Goal: Download file/media

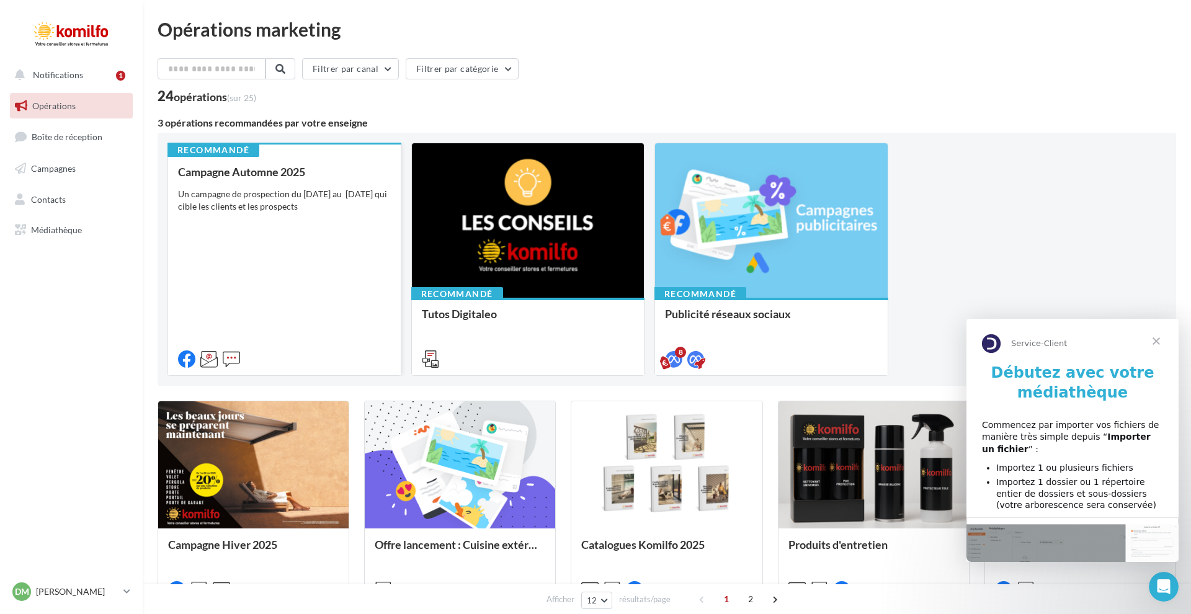
click at [288, 218] on div "Campagne Automne 2025 Un campagne de prospection du [DATE] au [DATE] qui cible …" at bounding box center [284, 265] width 213 height 199
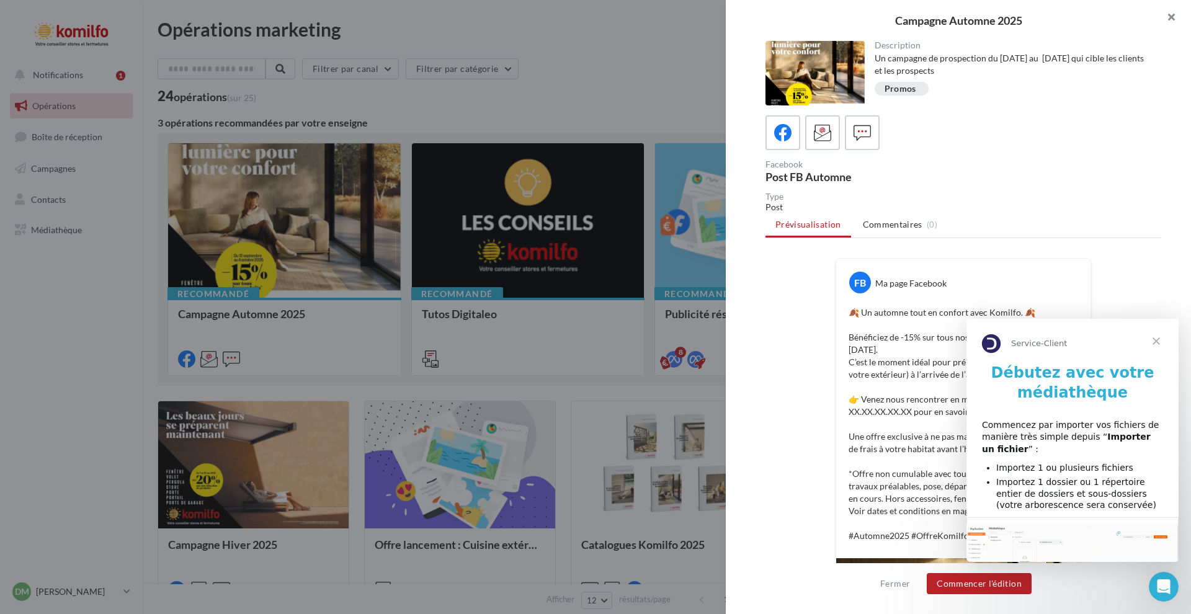
click at [1177, 18] on button "button" at bounding box center [1167, 18] width 50 height 37
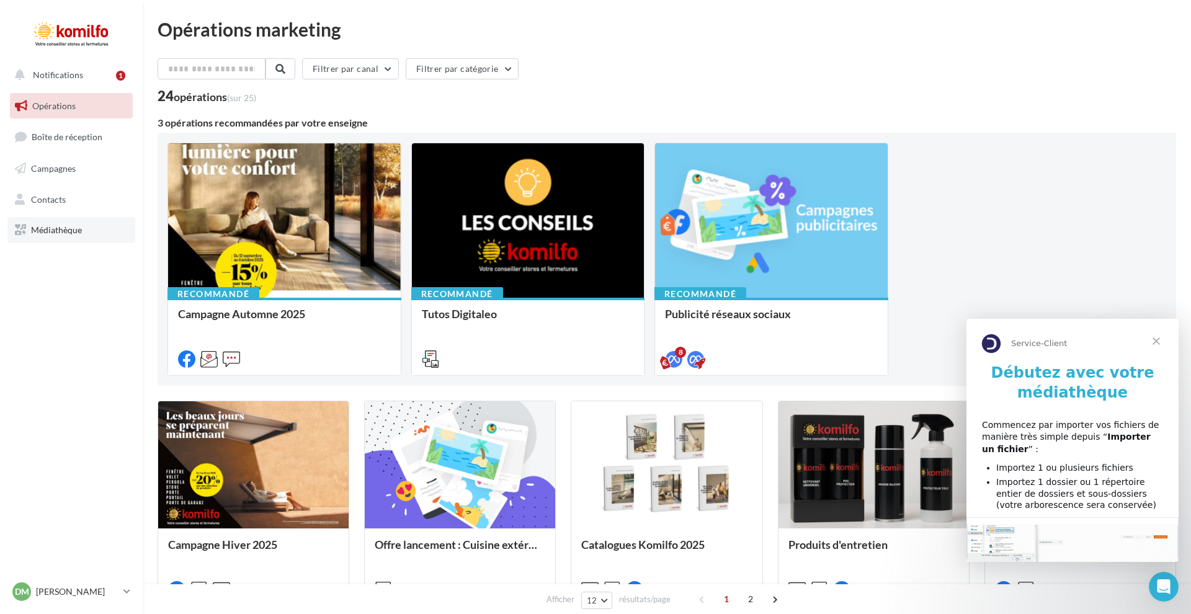
click at [65, 220] on link "Médiathèque" at bounding box center [71, 230] width 128 height 26
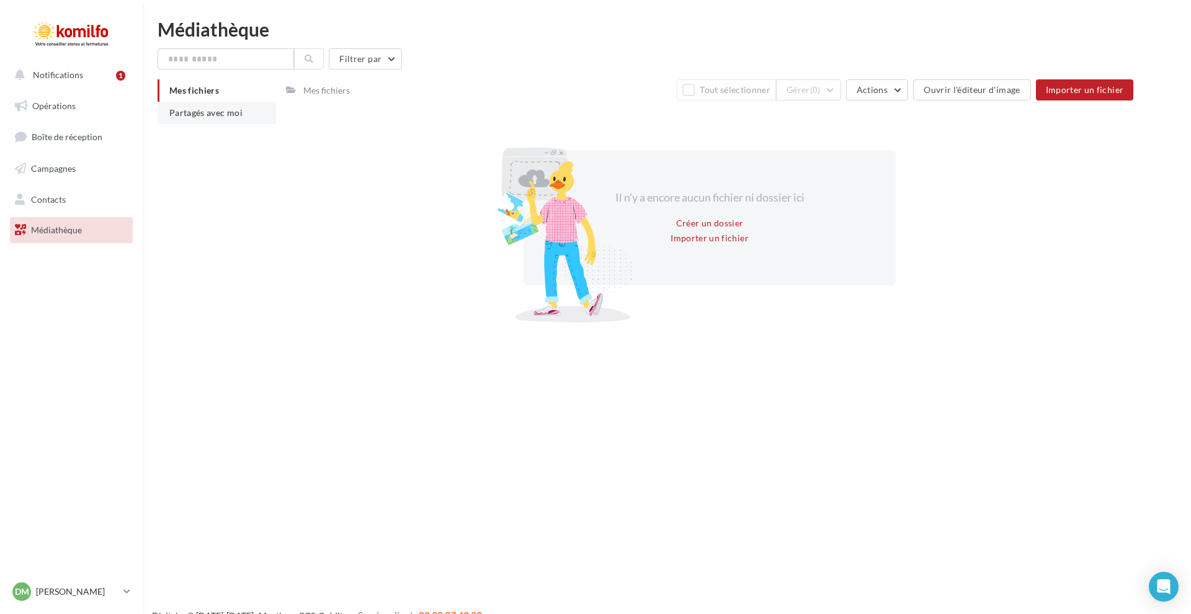
click at [201, 117] on span "Partagés avec moi" at bounding box center [205, 112] width 73 height 11
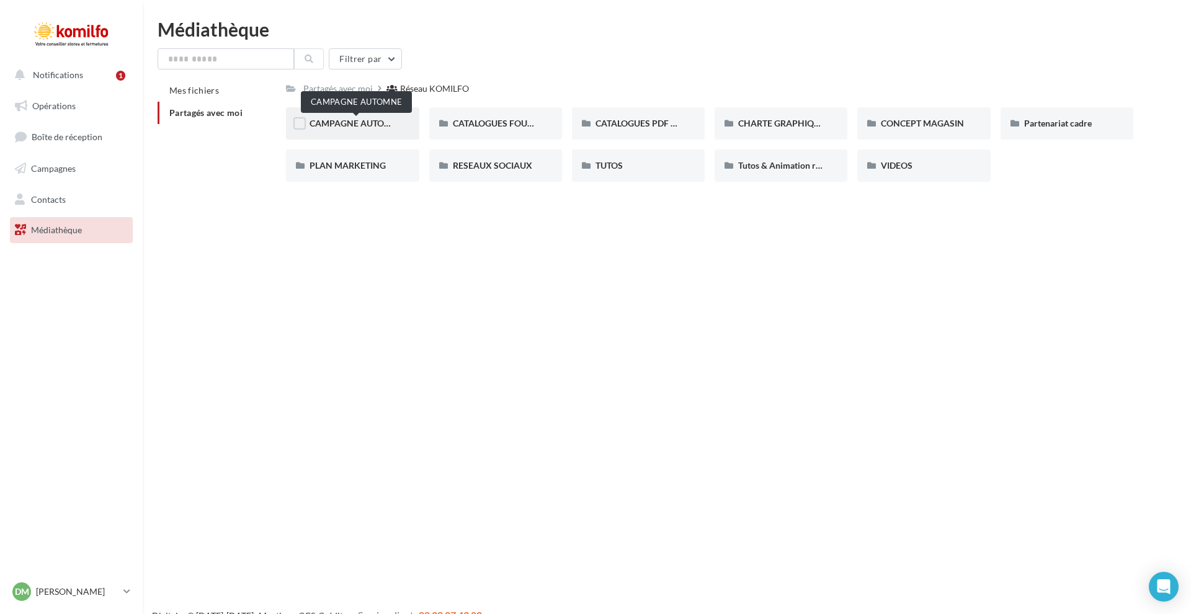
click at [349, 123] on span "CAMPAGNE AUTOMNE" at bounding box center [357, 123] width 94 height 11
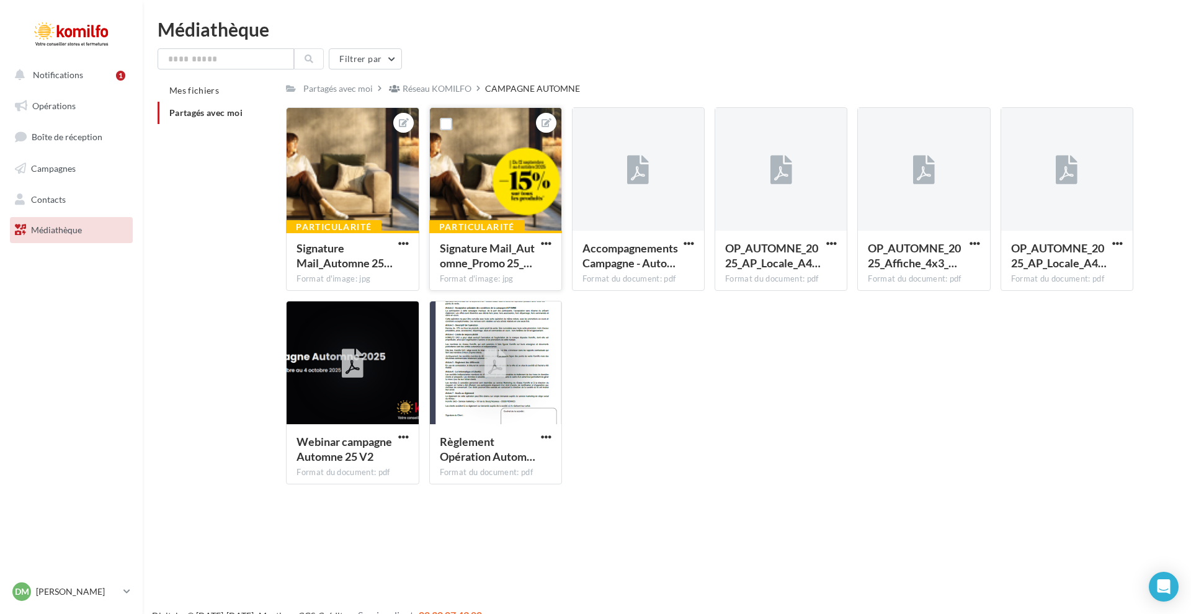
click at [554, 246] on div "Particularité Signature Mail_Automne_Promo 25_… Format d'image: jpg" at bounding box center [496, 260] width 132 height 58
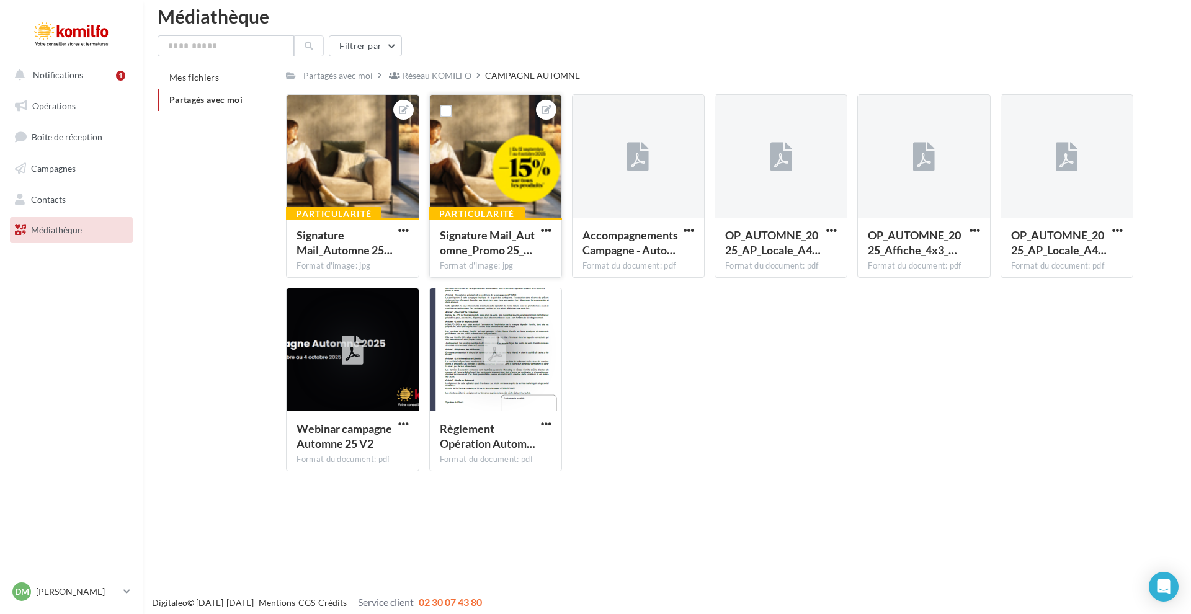
scroll to position [13, 1]
click at [549, 233] on span "button" at bounding box center [546, 231] width 11 height 11
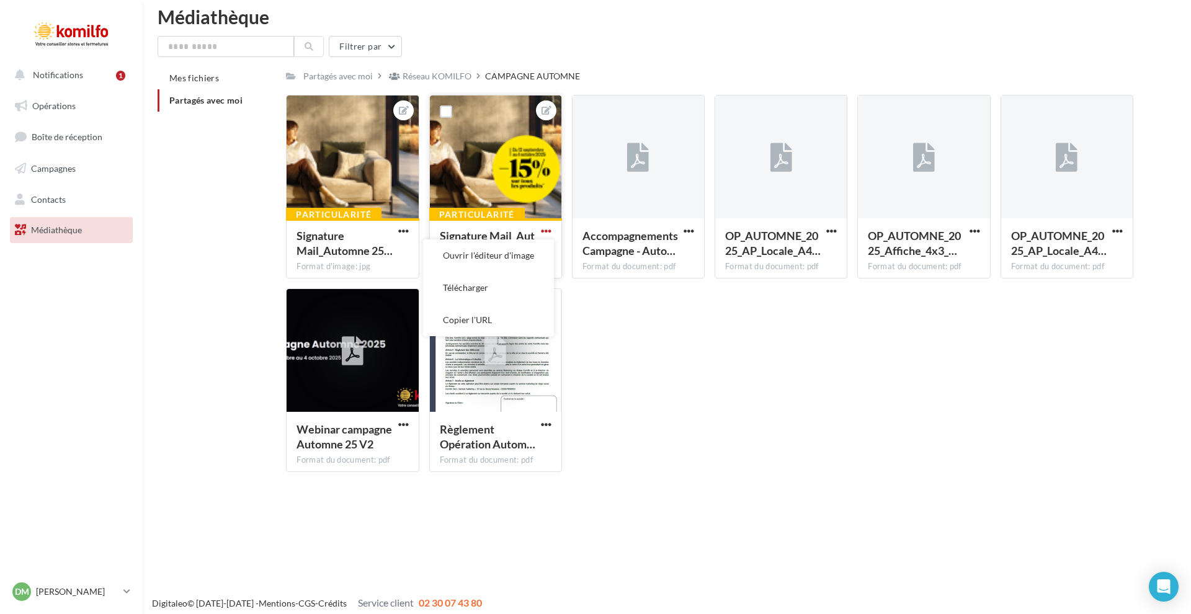
scroll to position [12, 0]
click at [490, 292] on button "Télécharger" at bounding box center [488, 288] width 131 height 32
click at [428, 79] on div "Réseau KOMILFO" at bounding box center [437, 76] width 69 height 12
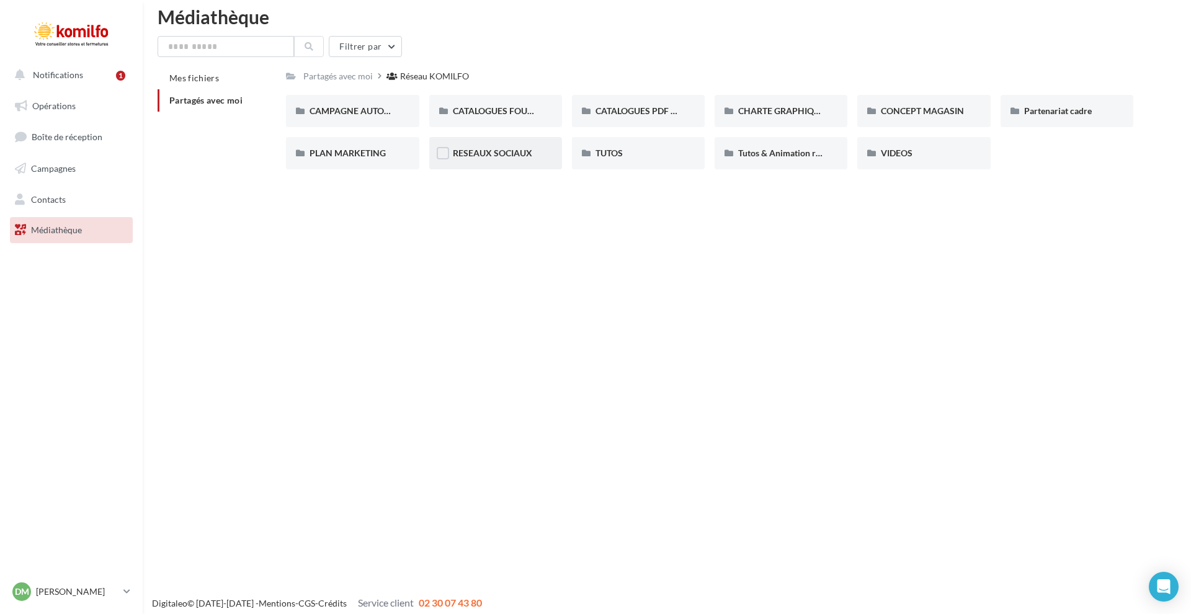
click at [506, 163] on div "RESEAUX SOCIAUX" at bounding box center [495, 153] width 133 height 32
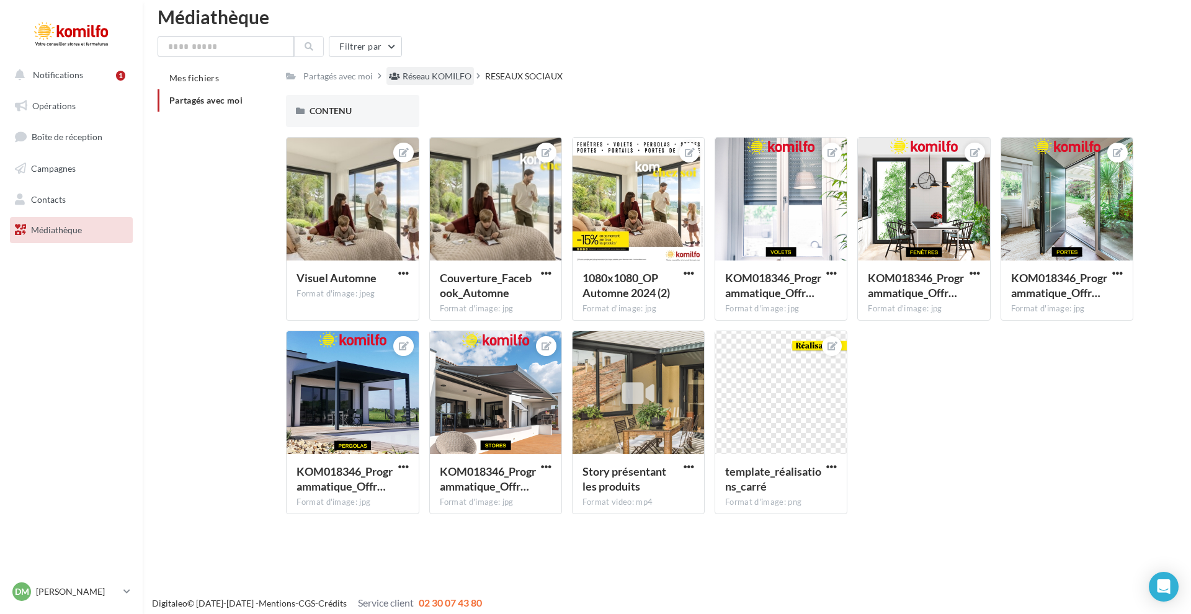
click at [450, 83] on div "Réseau KOMILFO" at bounding box center [437, 76] width 69 height 12
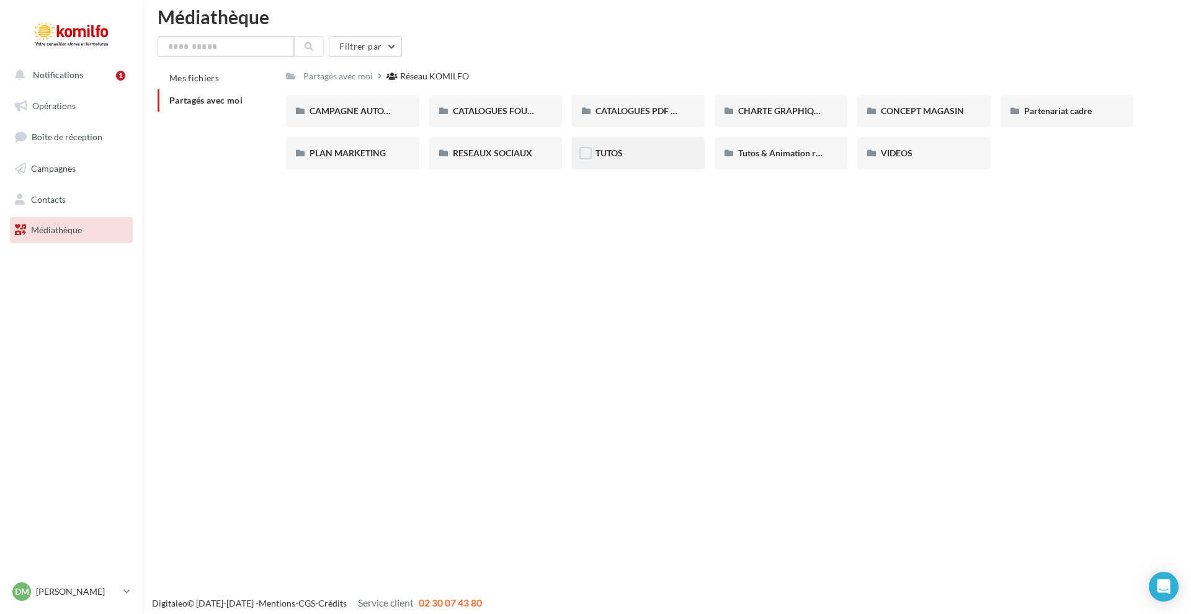
click at [619, 159] on div "TUTOS" at bounding box center [639, 153] width 86 height 12
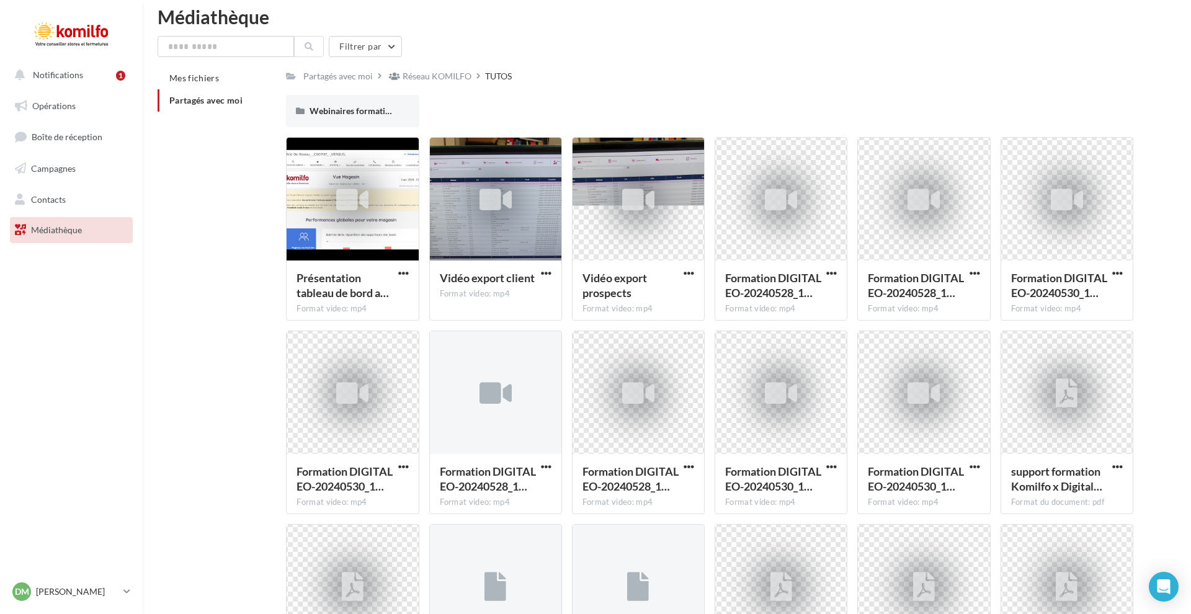
scroll to position [12, 0]
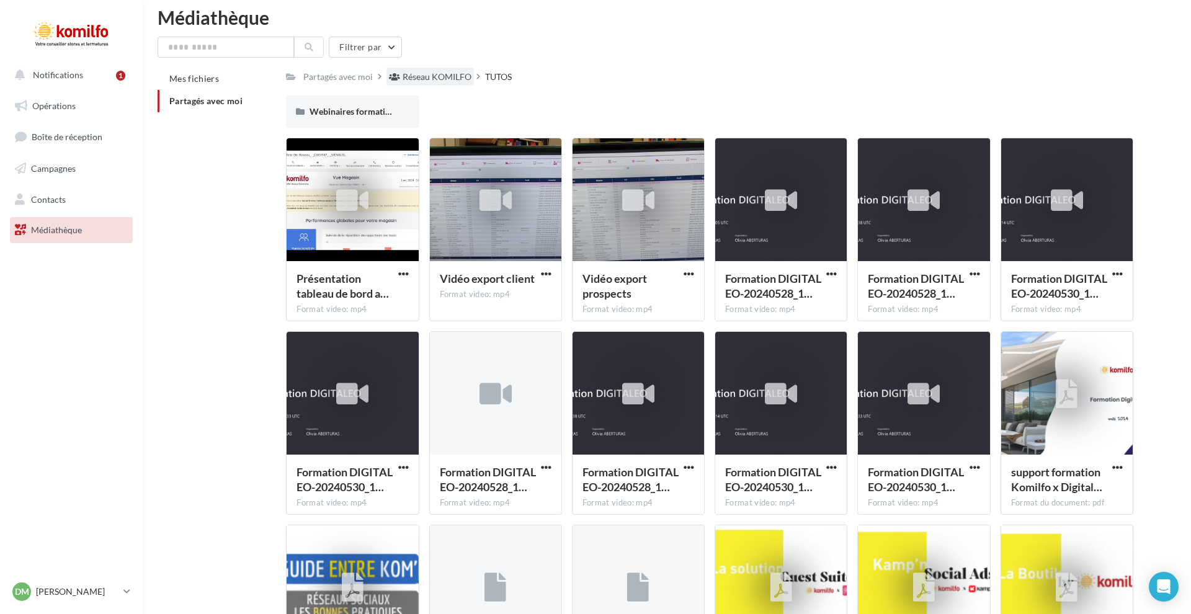
click at [437, 76] on div "Réseau KOMILFO" at bounding box center [437, 77] width 69 height 12
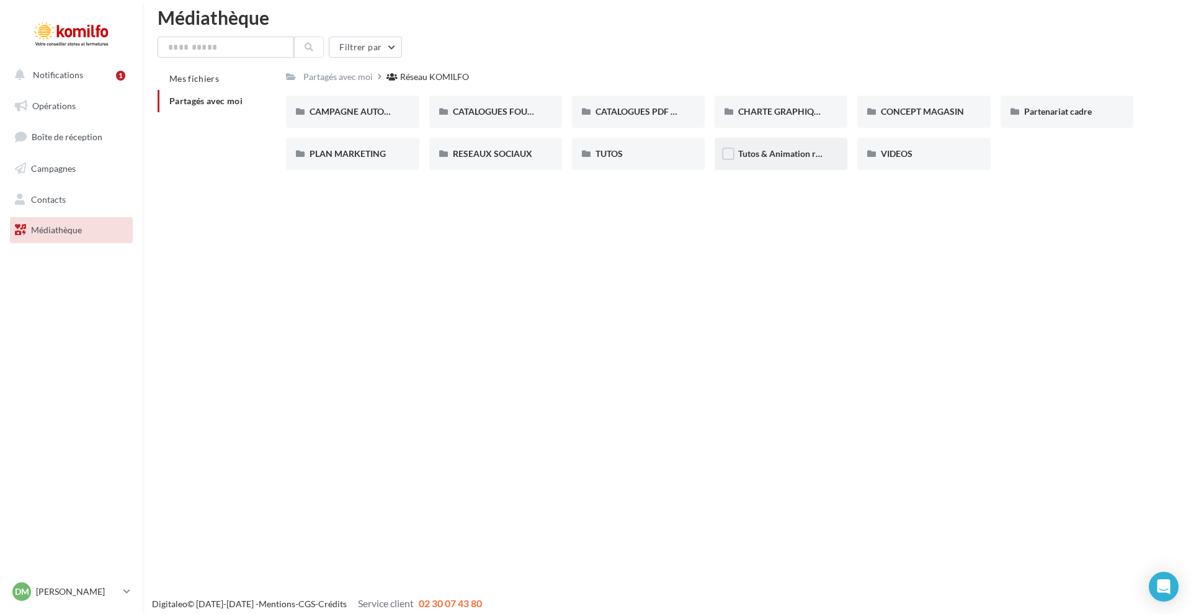
click at [791, 165] on div "Tutos & Animation réseau" at bounding box center [781, 154] width 133 height 32
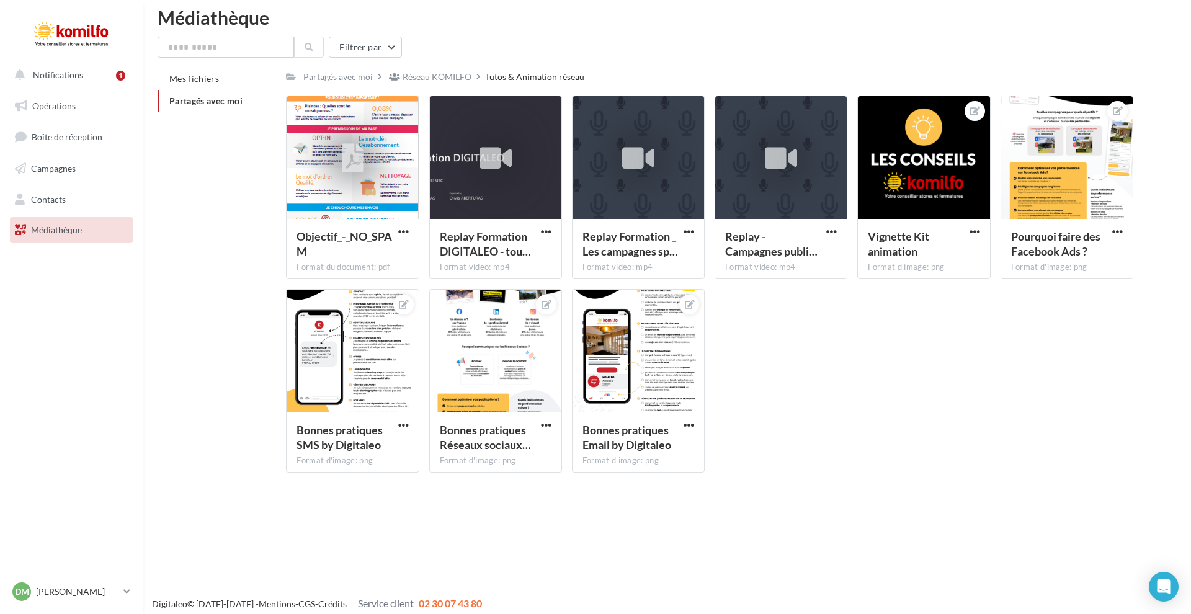
scroll to position [5, 0]
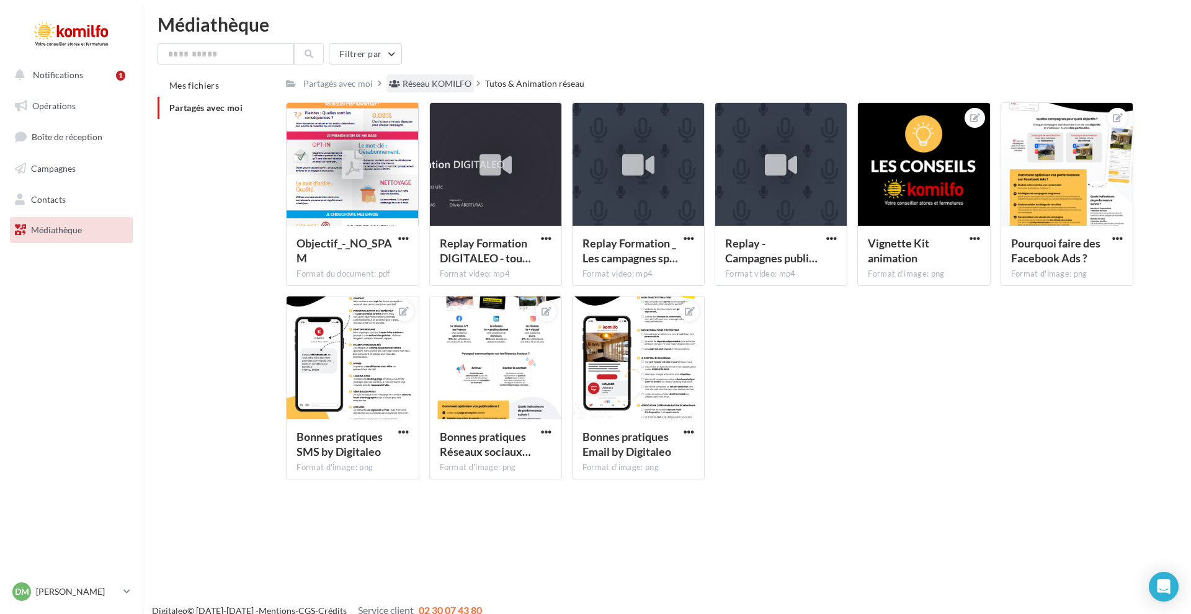
click at [424, 91] on div "Réseau KOMILFO" at bounding box center [430, 83] width 87 height 18
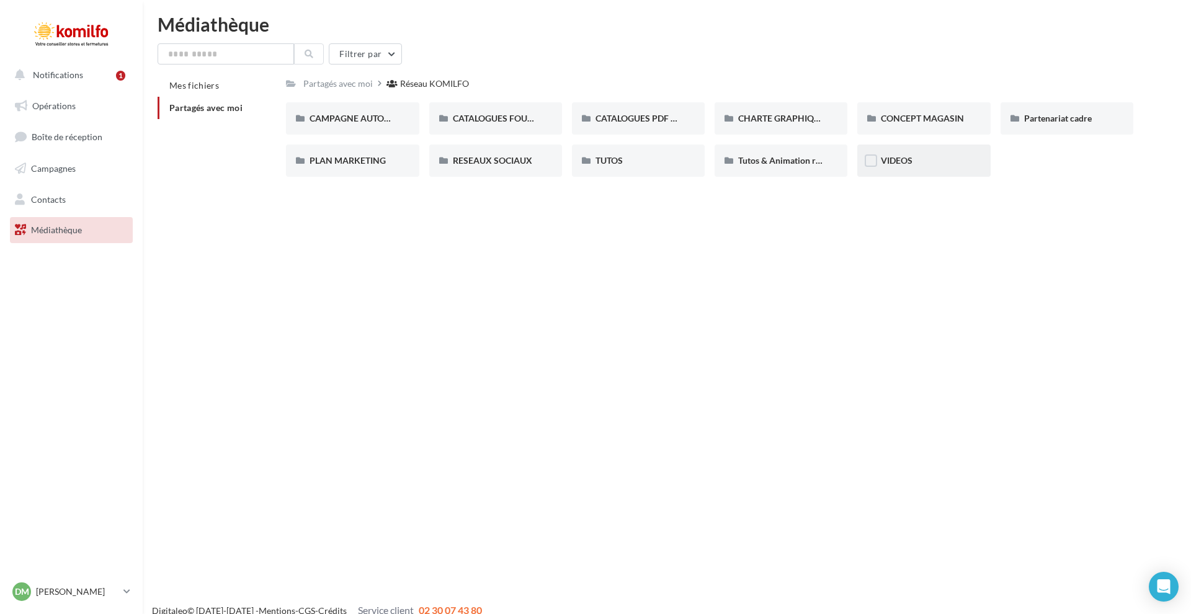
click at [930, 166] on div "VIDEOS" at bounding box center [924, 161] width 86 height 12
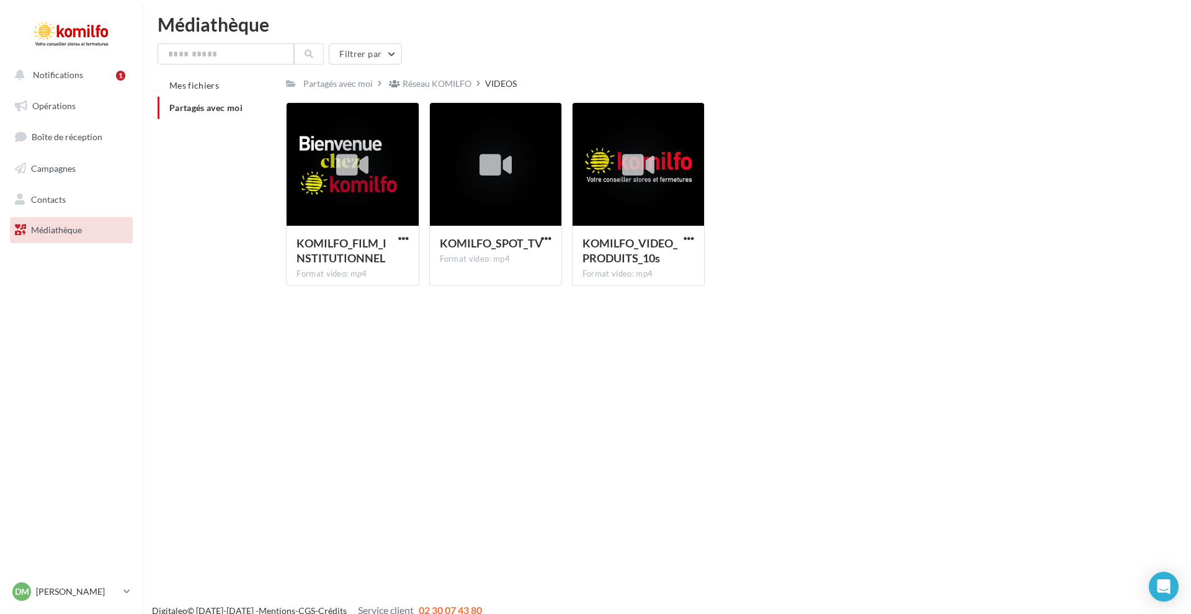
click at [429, 87] on div "Réseau KOMILFO" at bounding box center [437, 84] width 69 height 12
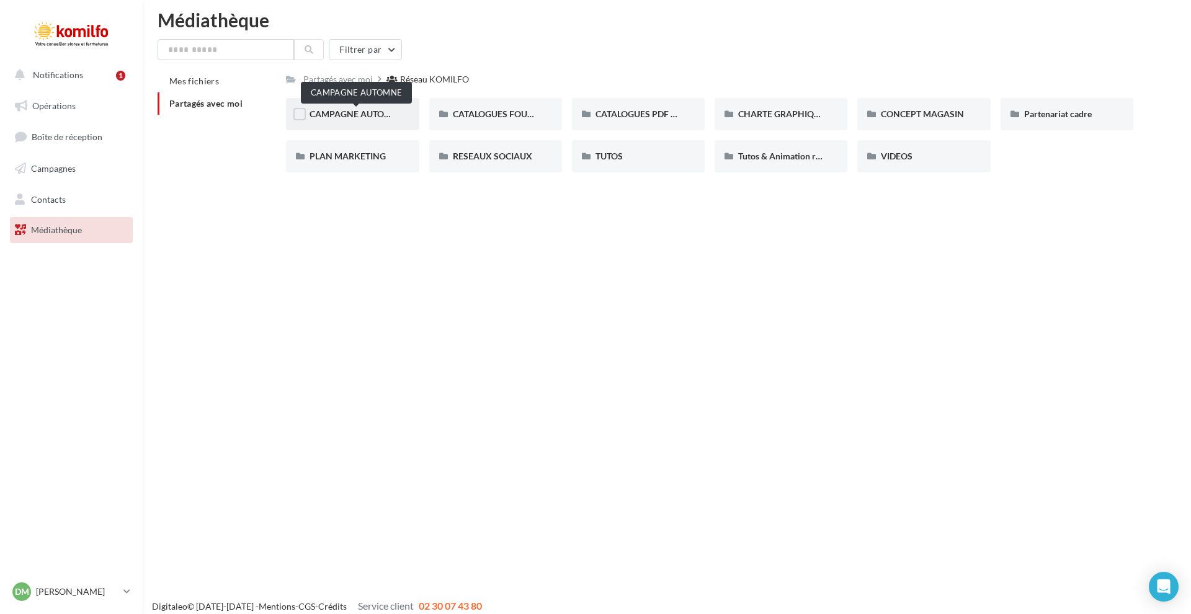
scroll to position [9, 0]
click at [355, 156] on span "PLAN MARKETING" at bounding box center [348, 154] width 76 height 11
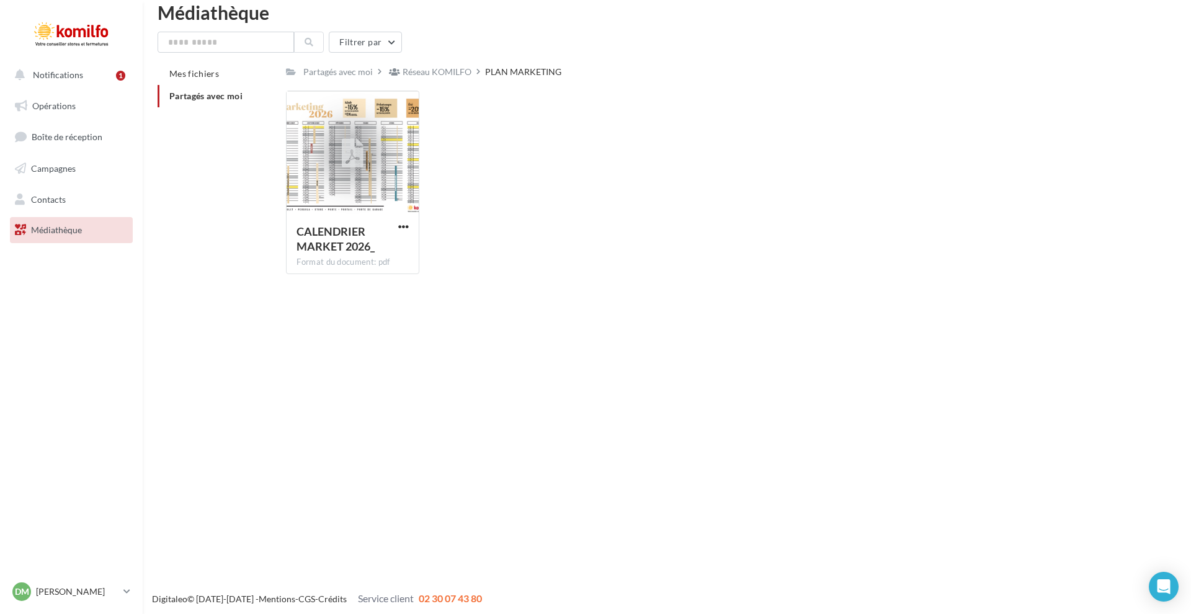
scroll to position [19, 0]
click at [438, 82] on div "Partagés avec moi Réseau KOMILFO PLAN MARKETING Rs Partagé par [PERSON_NAME] CA…" at bounding box center [710, 172] width 848 height 222
click at [449, 68] on div "Réseau KOMILFO" at bounding box center [437, 70] width 69 height 12
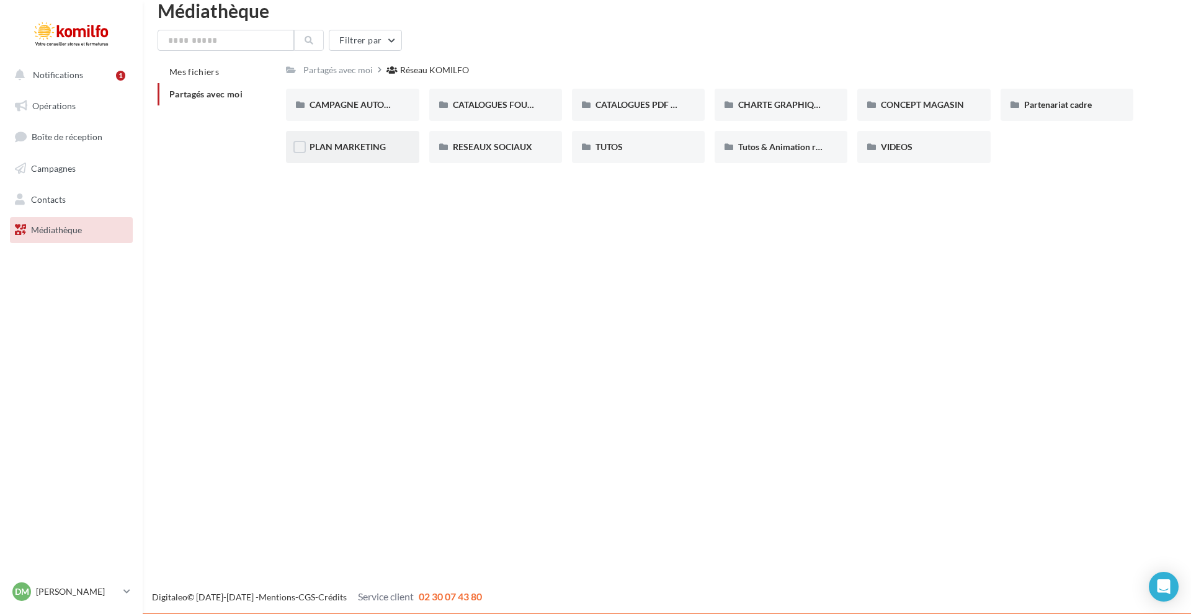
click at [371, 152] on span "PLAN MARKETING" at bounding box center [348, 146] width 76 height 11
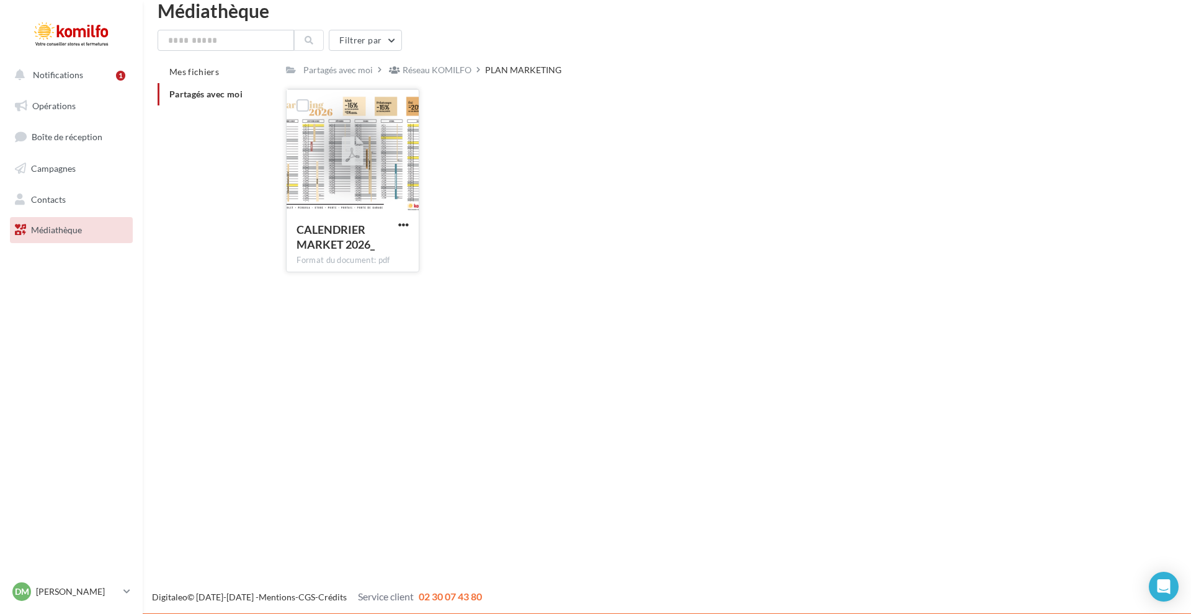
click at [377, 155] on div at bounding box center [353, 151] width 132 height 124
click at [419, 71] on div "Réseau KOMILFO" at bounding box center [437, 70] width 69 height 12
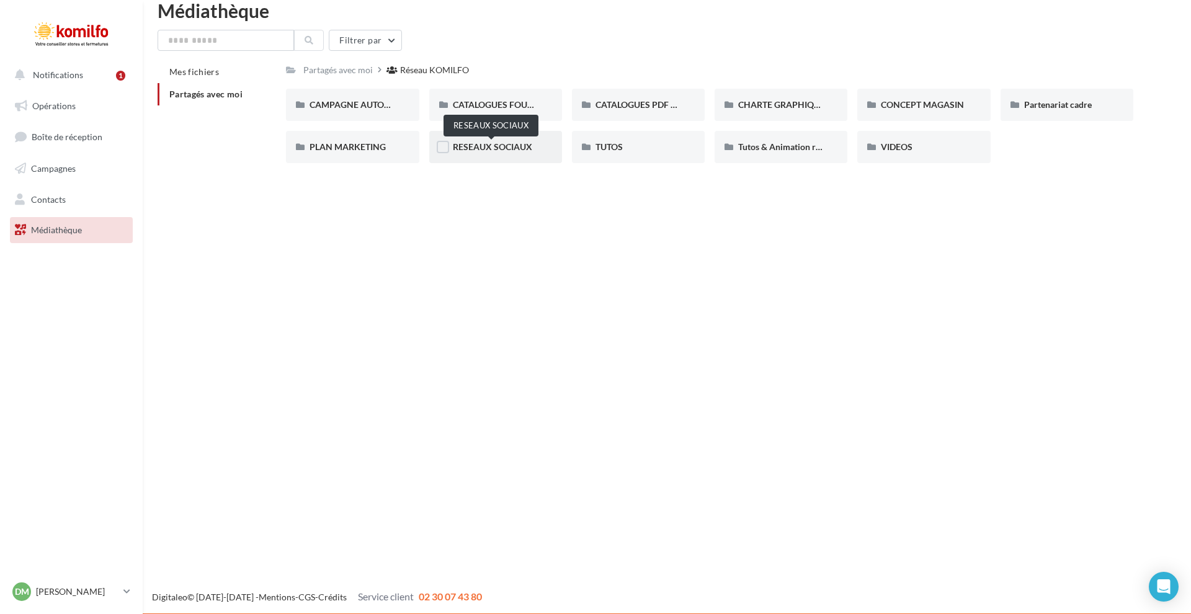
click at [481, 152] on span "RESEAUX SOCIAUX" at bounding box center [492, 146] width 79 height 11
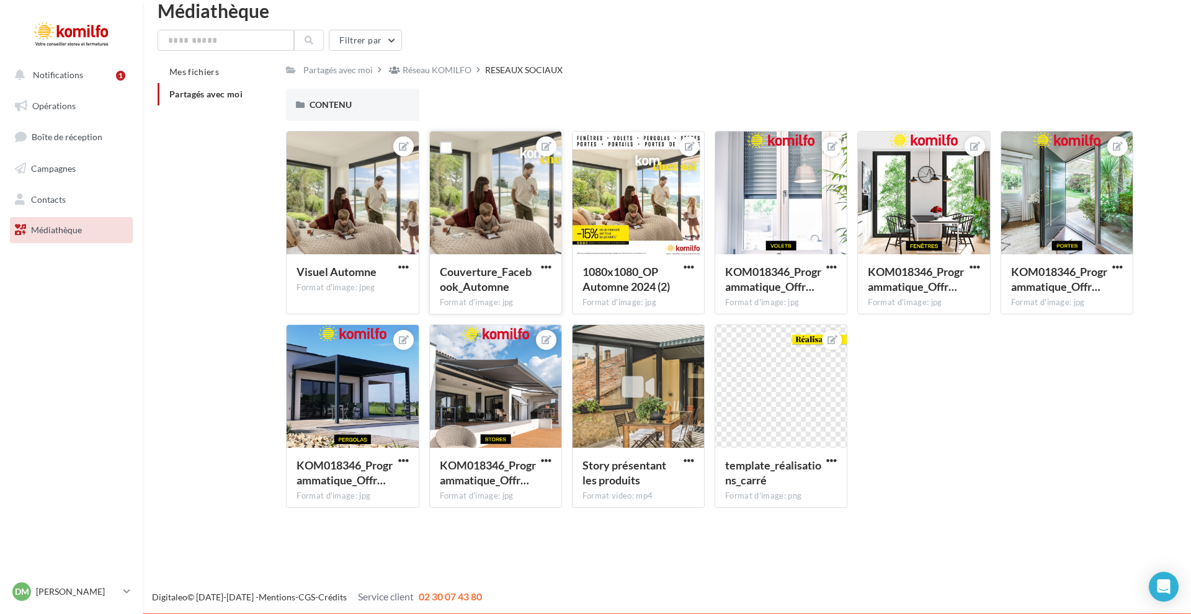
click at [490, 194] on div at bounding box center [496, 194] width 132 height 124
click at [550, 267] on span "button" at bounding box center [546, 267] width 11 height 11
click at [511, 329] on button "Télécharger" at bounding box center [488, 324] width 131 height 32
click at [402, 268] on span "button" at bounding box center [403, 267] width 11 height 11
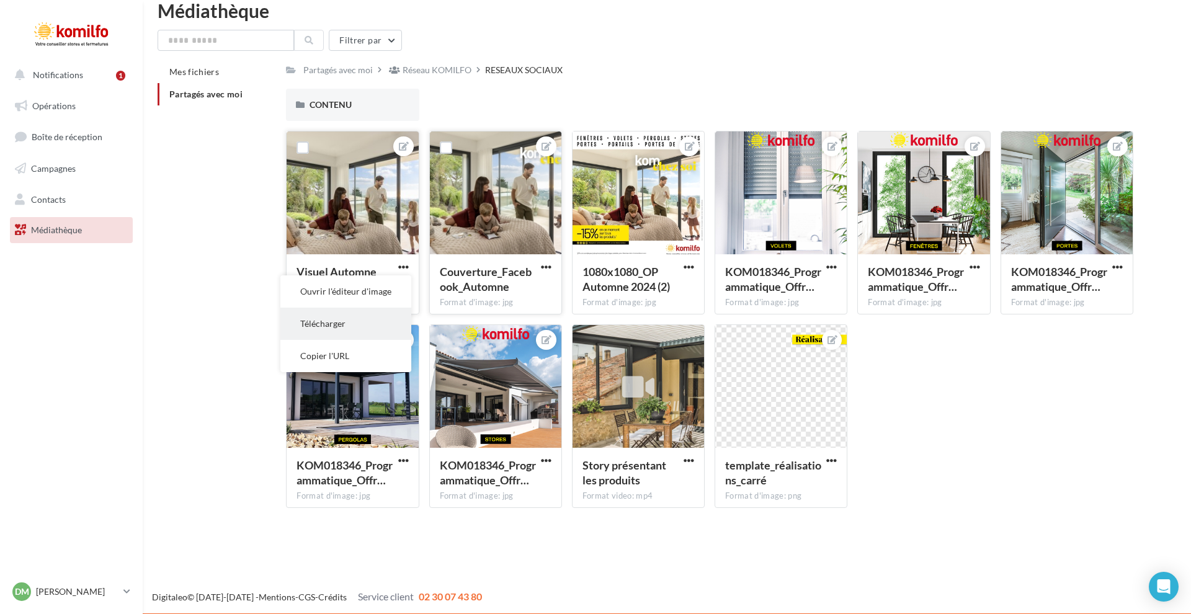
click at [349, 325] on button "Télécharger" at bounding box center [345, 324] width 131 height 32
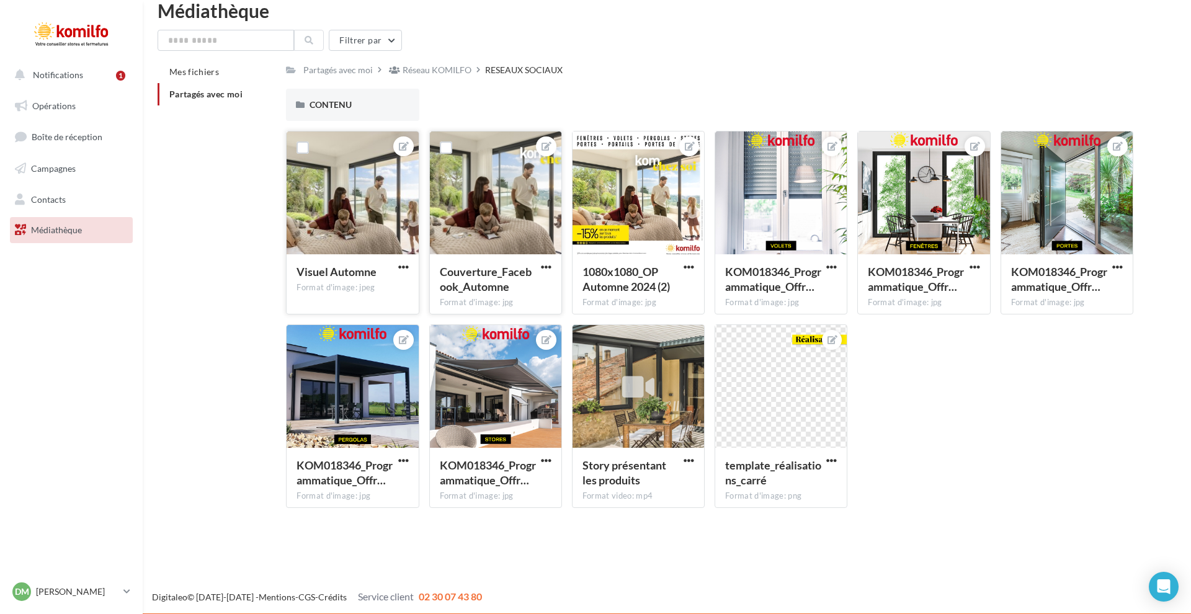
scroll to position [20, 0]
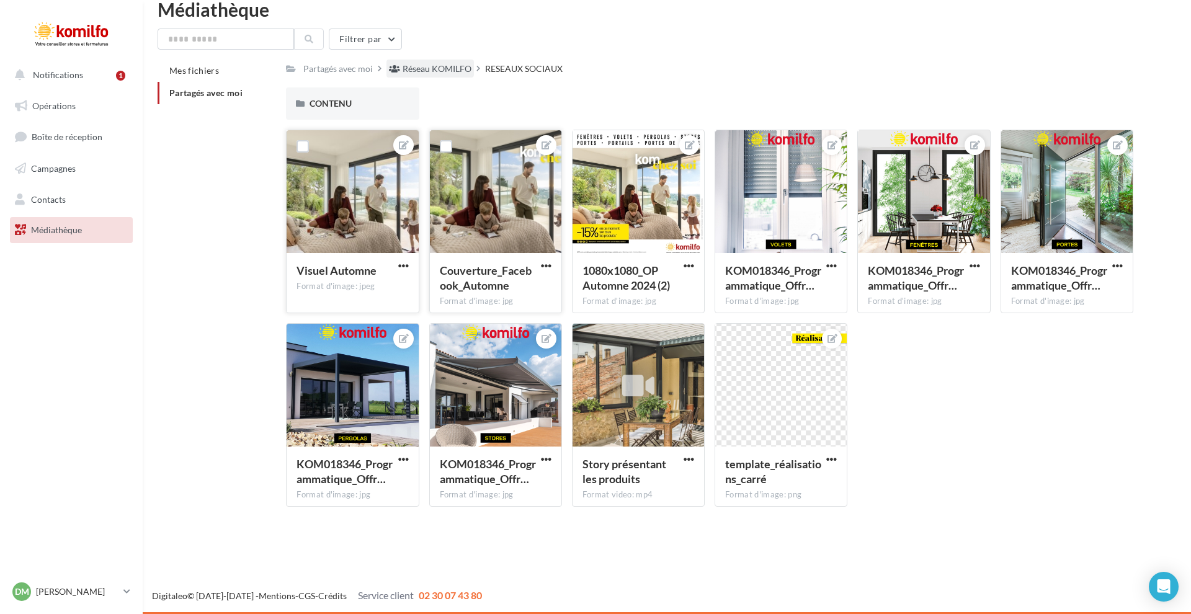
click at [417, 70] on div "Réseau KOMILFO" at bounding box center [437, 69] width 69 height 12
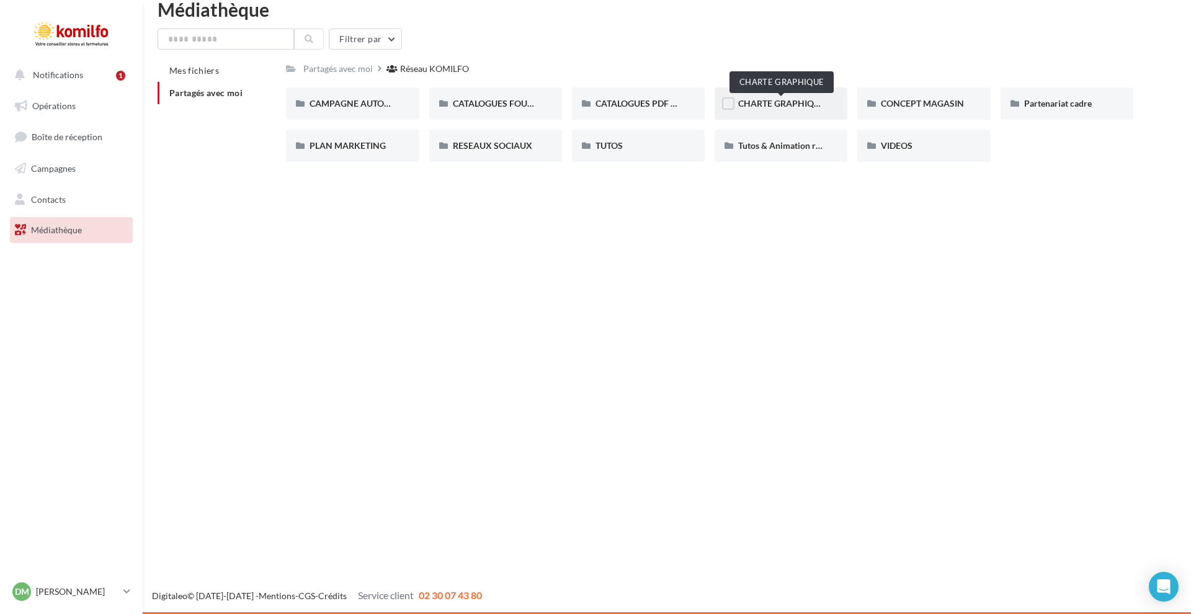
click at [778, 104] on span "CHARTE GRAPHIQUE" at bounding box center [781, 103] width 87 height 11
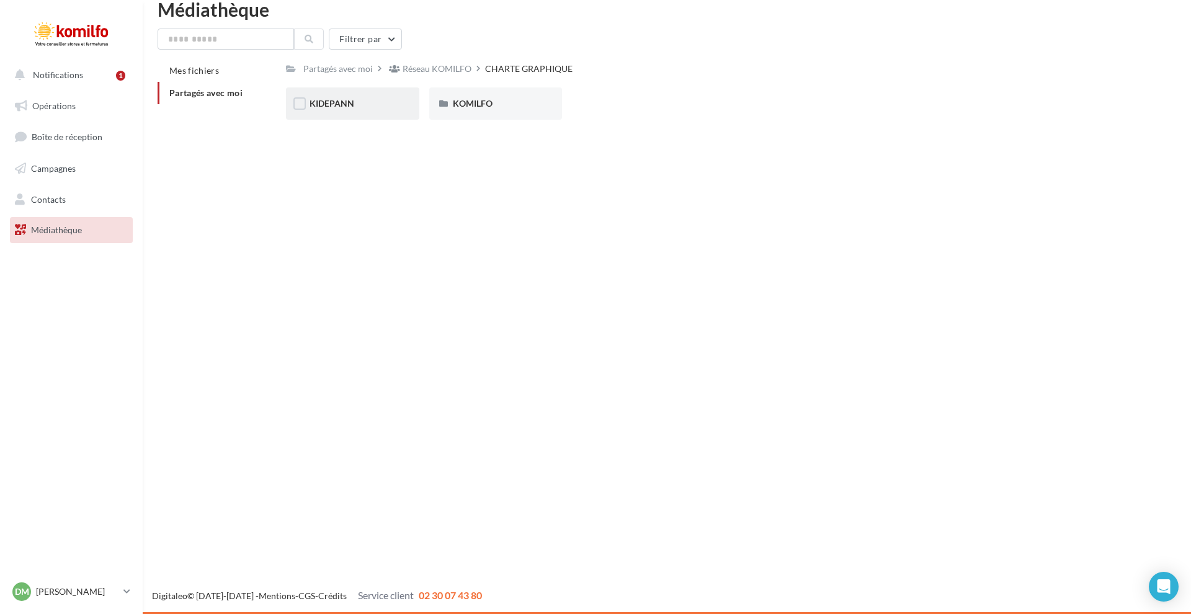
click at [355, 106] on div "KIDEPANN" at bounding box center [353, 103] width 86 height 12
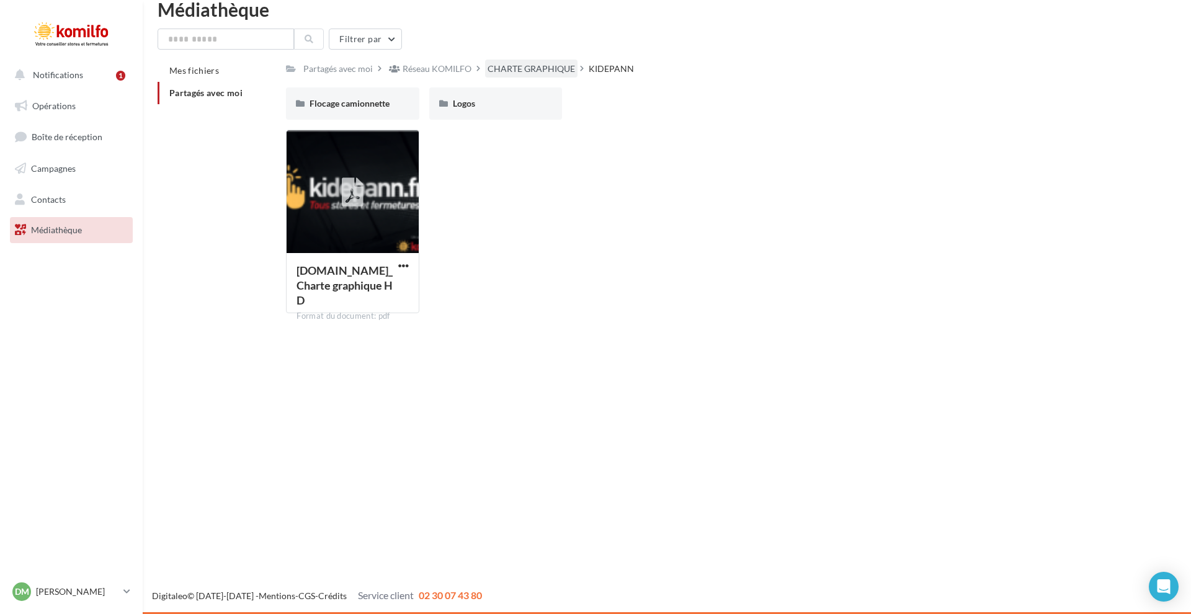
click at [548, 74] on div "CHARTE GRAPHIQUE" at bounding box center [531, 69] width 87 height 12
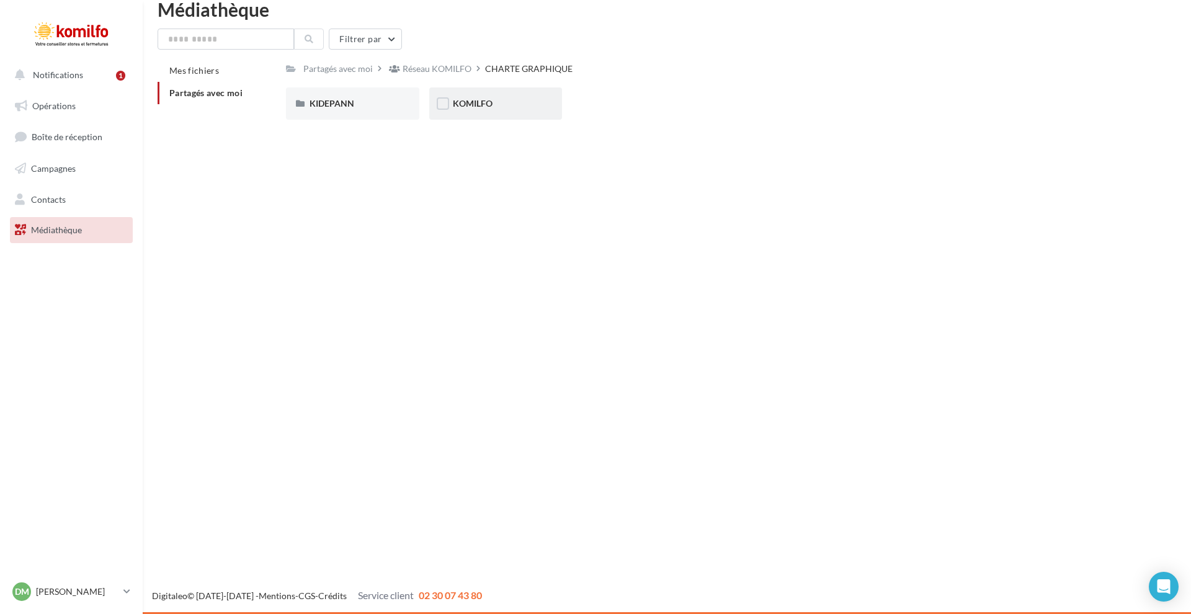
click at [513, 107] on div "KOMILFO" at bounding box center [496, 103] width 86 height 12
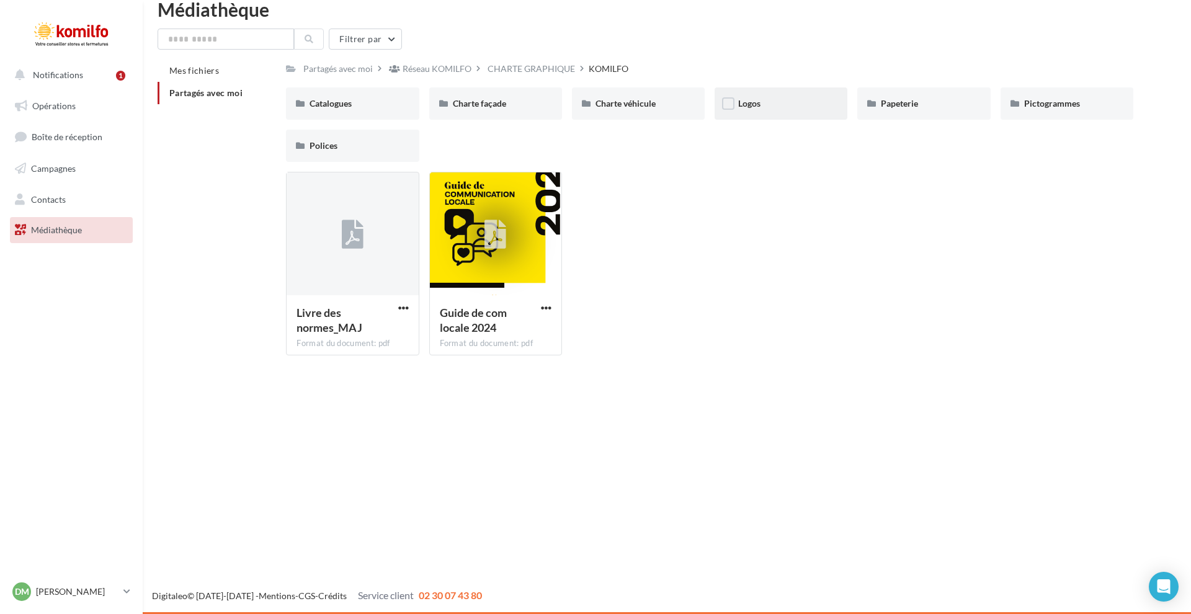
click at [809, 111] on div "Logos" at bounding box center [781, 103] width 133 height 32
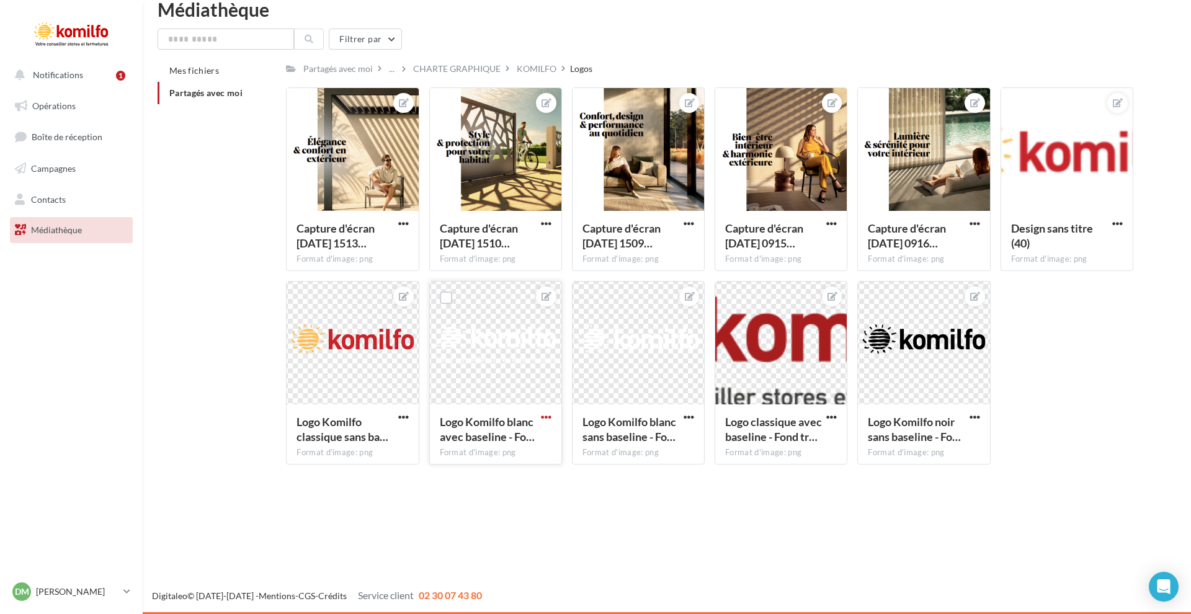
click at [547, 416] on span "button" at bounding box center [546, 417] width 11 height 11
click at [491, 475] on button "Télécharger" at bounding box center [488, 474] width 131 height 32
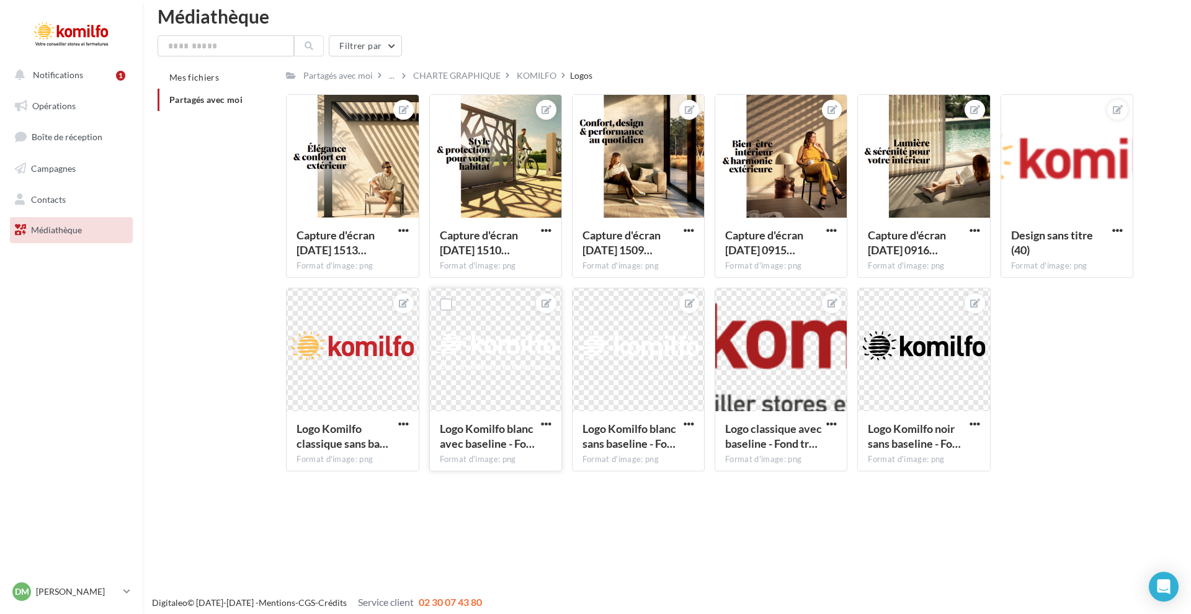
scroll to position [16, 0]
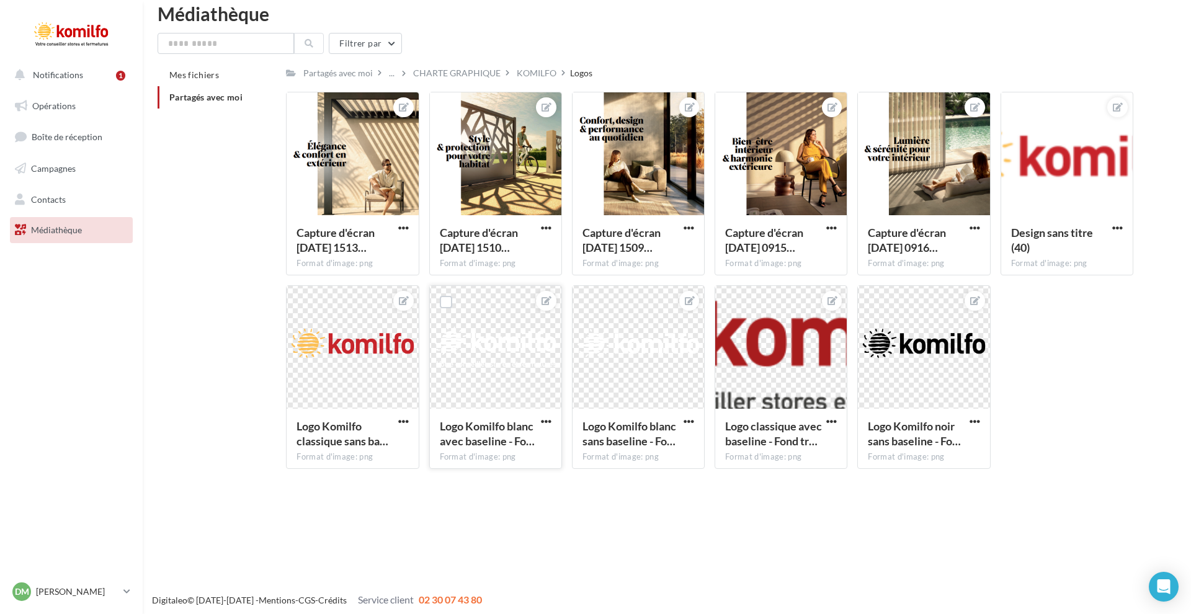
click at [215, 104] on li "Partagés avec moi" at bounding box center [217, 97] width 119 height 22
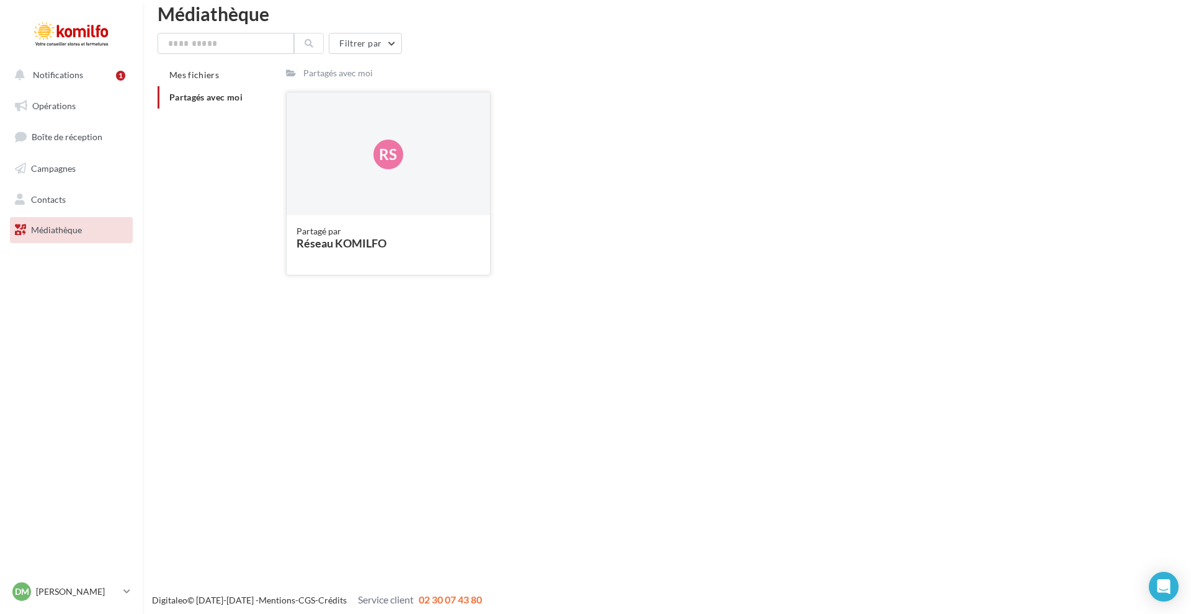
scroll to position [14, 0]
click at [385, 152] on span "Rs" at bounding box center [388, 155] width 18 height 21
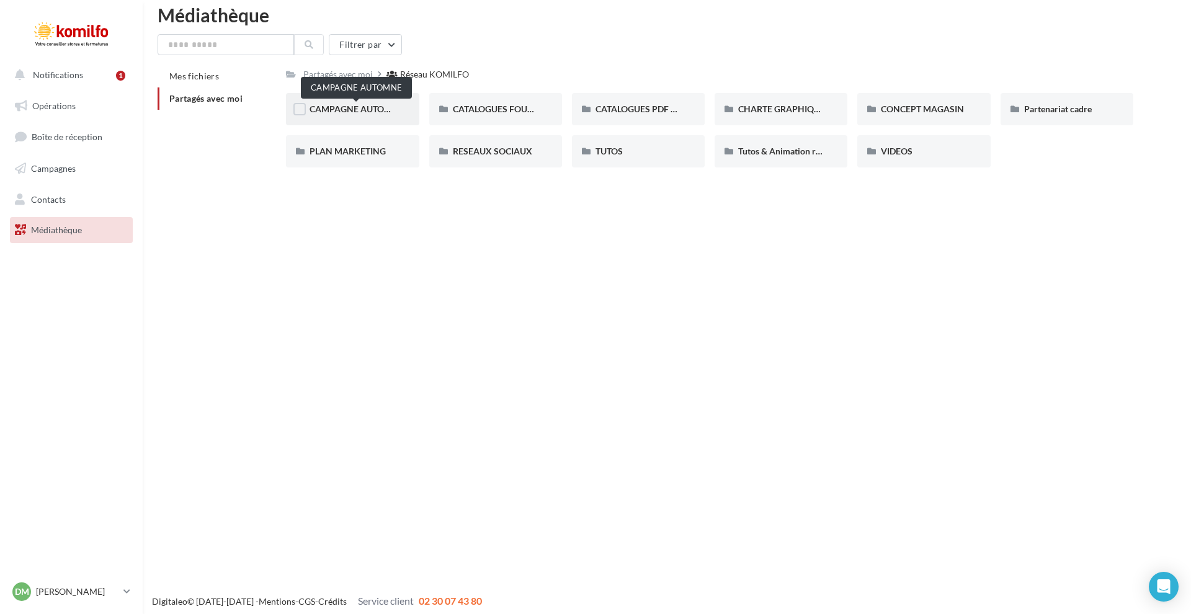
click at [347, 114] on span "CAMPAGNE AUTOMNE" at bounding box center [357, 109] width 94 height 11
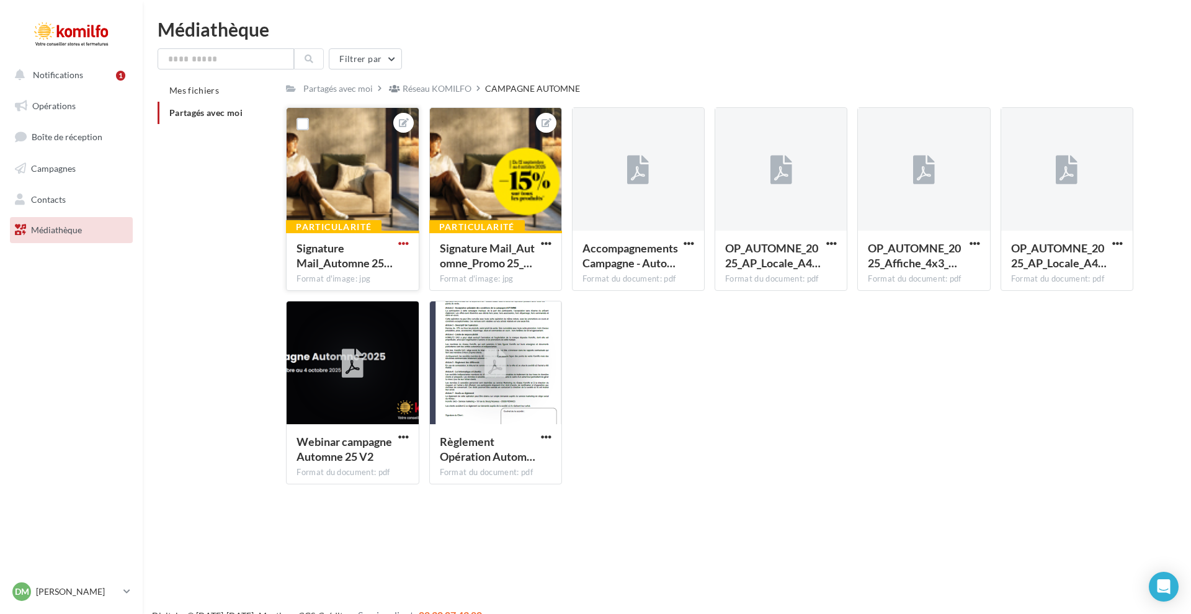
click at [398, 241] on span "button" at bounding box center [403, 243] width 11 height 11
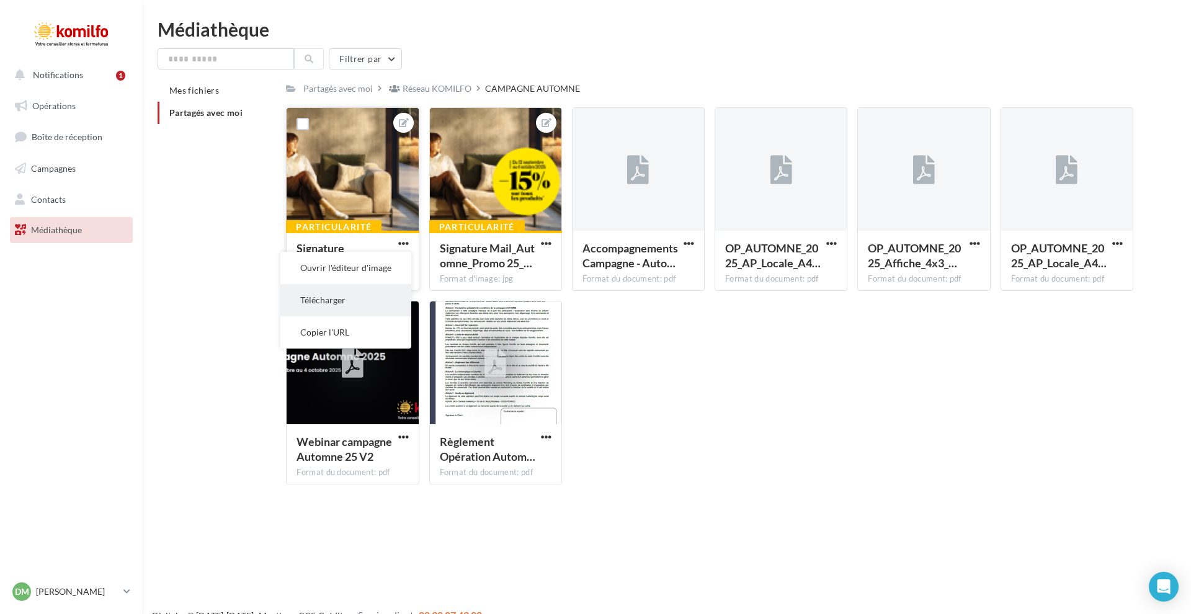
click at [348, 303] on button "Télécharger" at bounding box center [345, 300] width 131 height 32
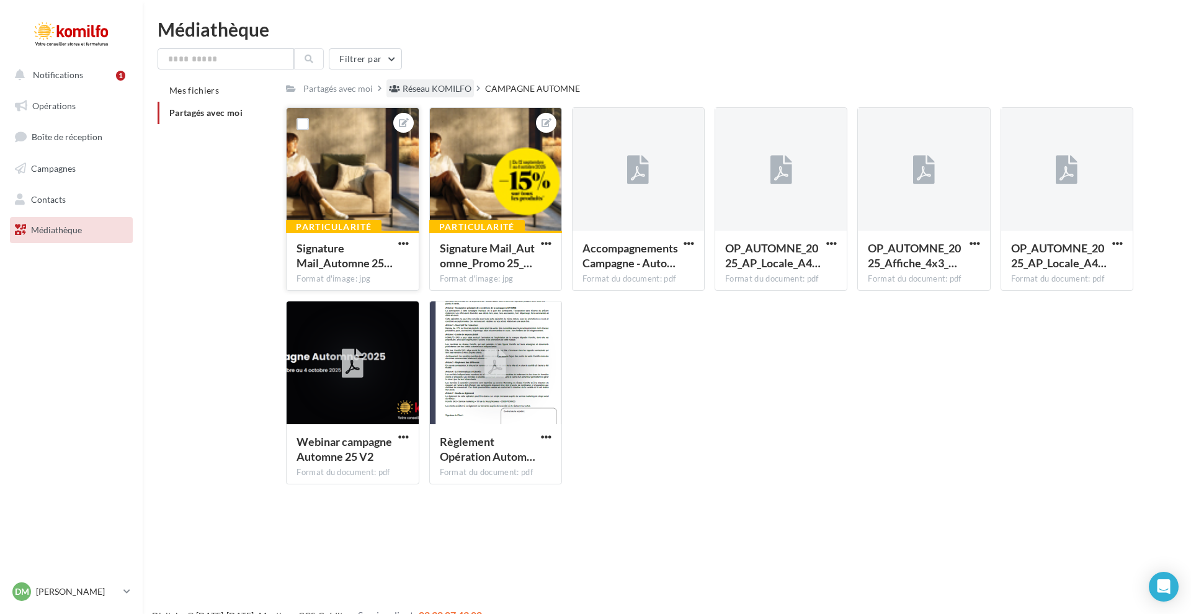
click at [423, 89] on div "Réseau KOMILFO" at bounding box center [437, 89] width 69 height 12
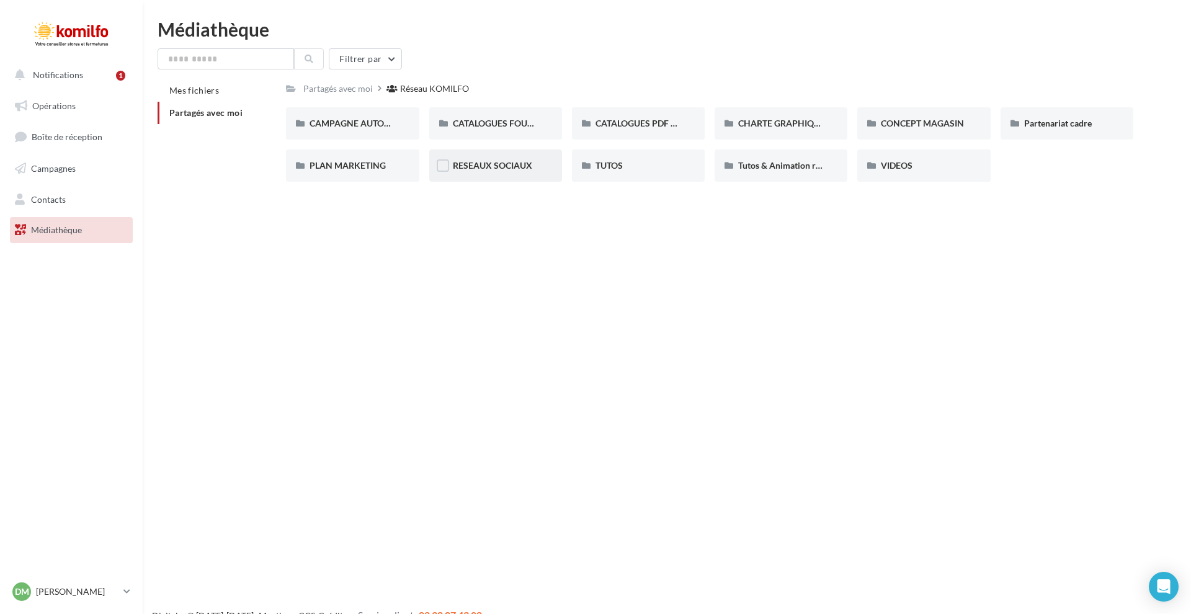
click at [504, 168] on span "RESEAUX SOCIAUX" at bounding box center [492, 165] width 79 height 11
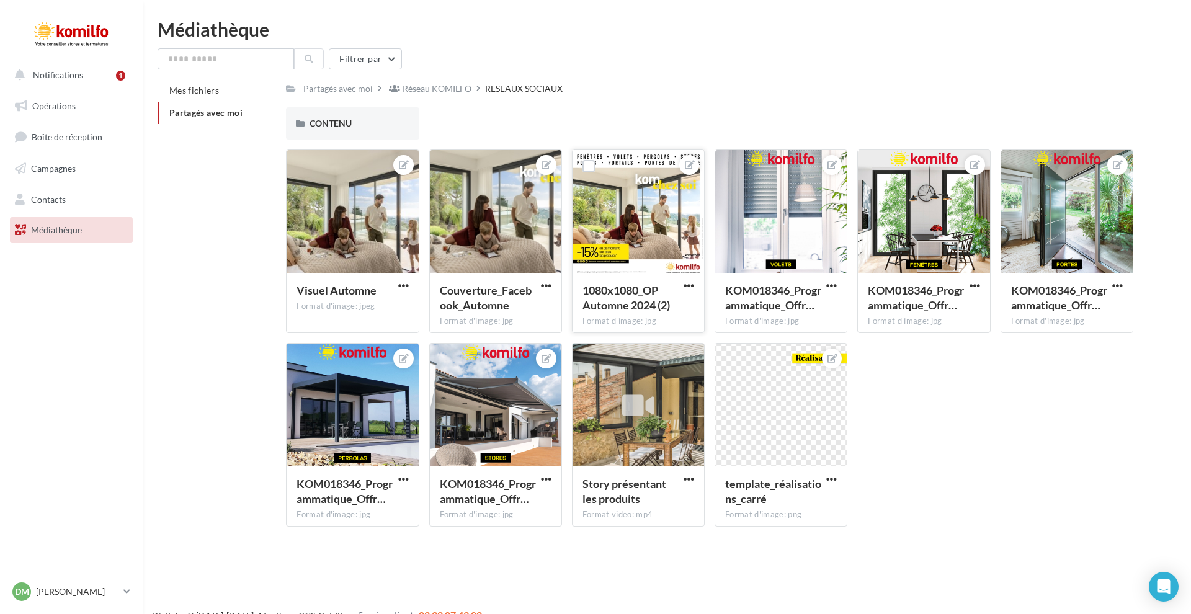
click at [610, 189] on div at bounding box center [639, 212] width 132 height 124
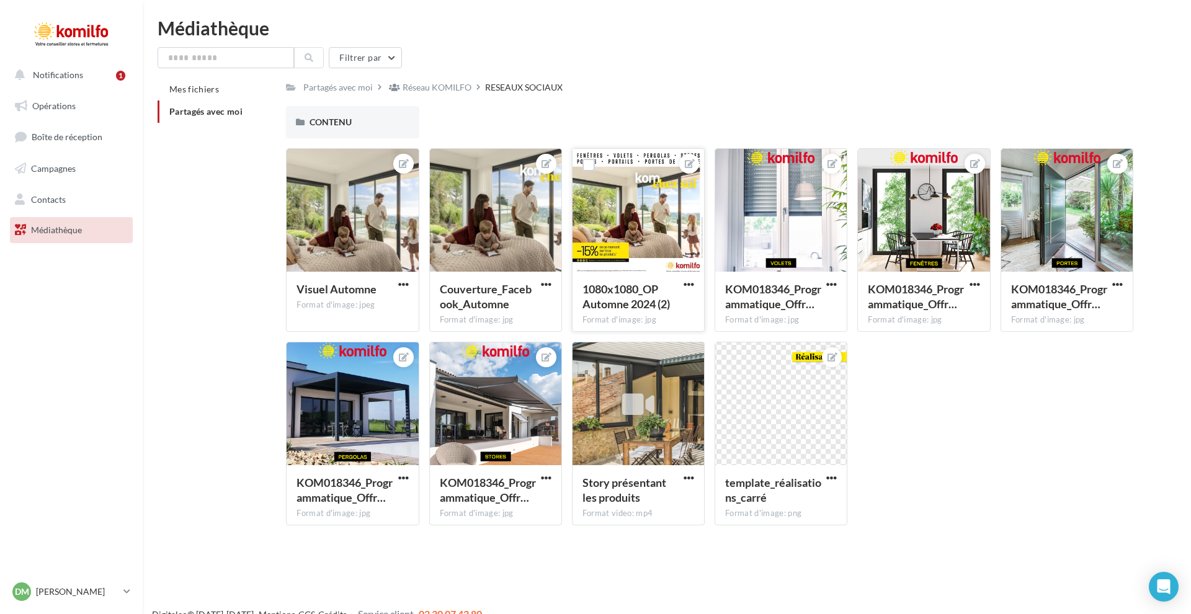
click at [688, 276] on div "1080x1080_OP Automne 2024 (2) Format d'image: jpg" at bounding box center [639, 301] width 132 height 58
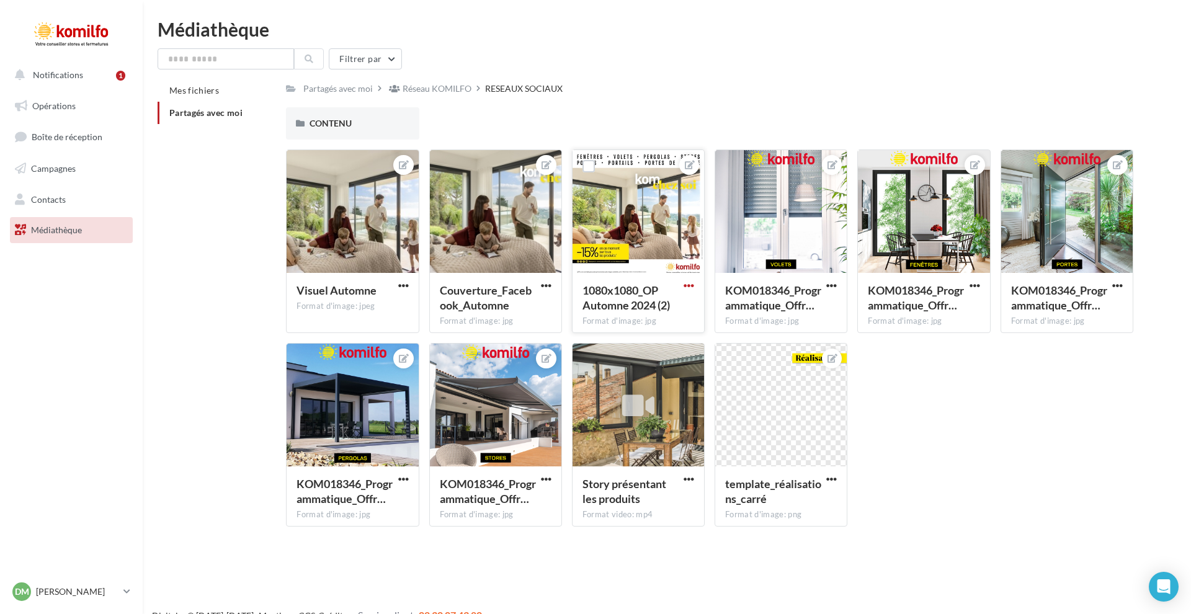
scroll to position [0, 0]
click at [692, 287] on span "button" at bounding box center [689, 285] width 11 height 11
click at [644, 336] on button "Télécharger" at bounding box center [631, 342] width 131 height 32
